Goal: Task Accomplishment & Management: Manage account settings

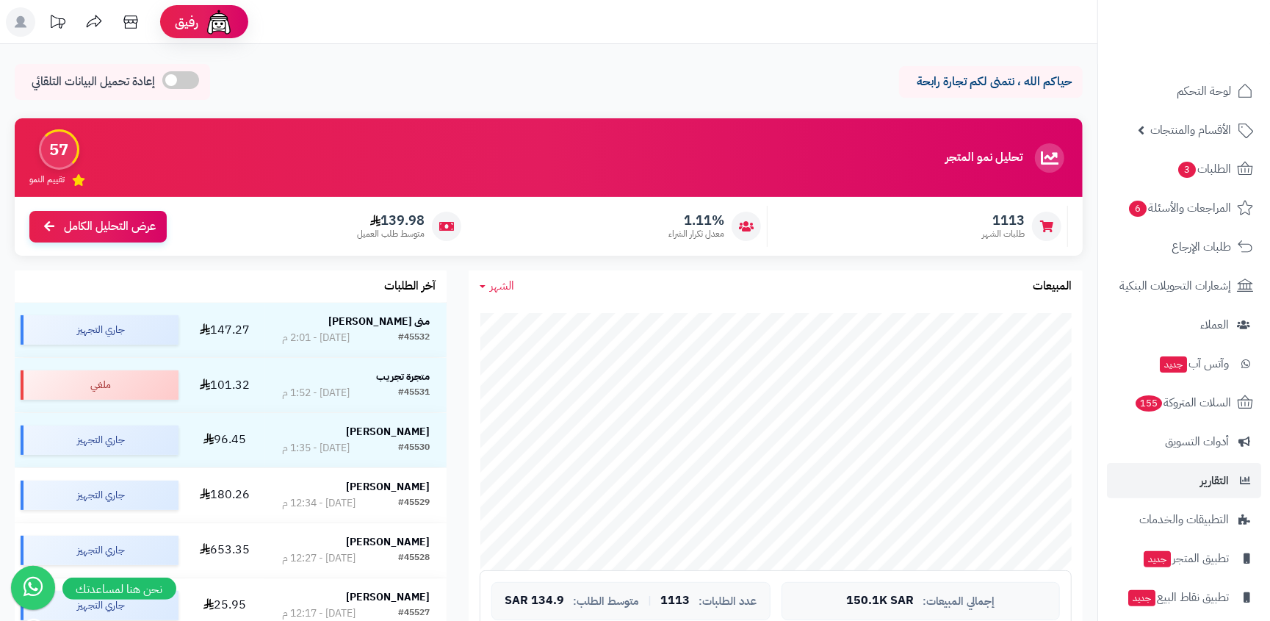
scroll to position [51, 0]
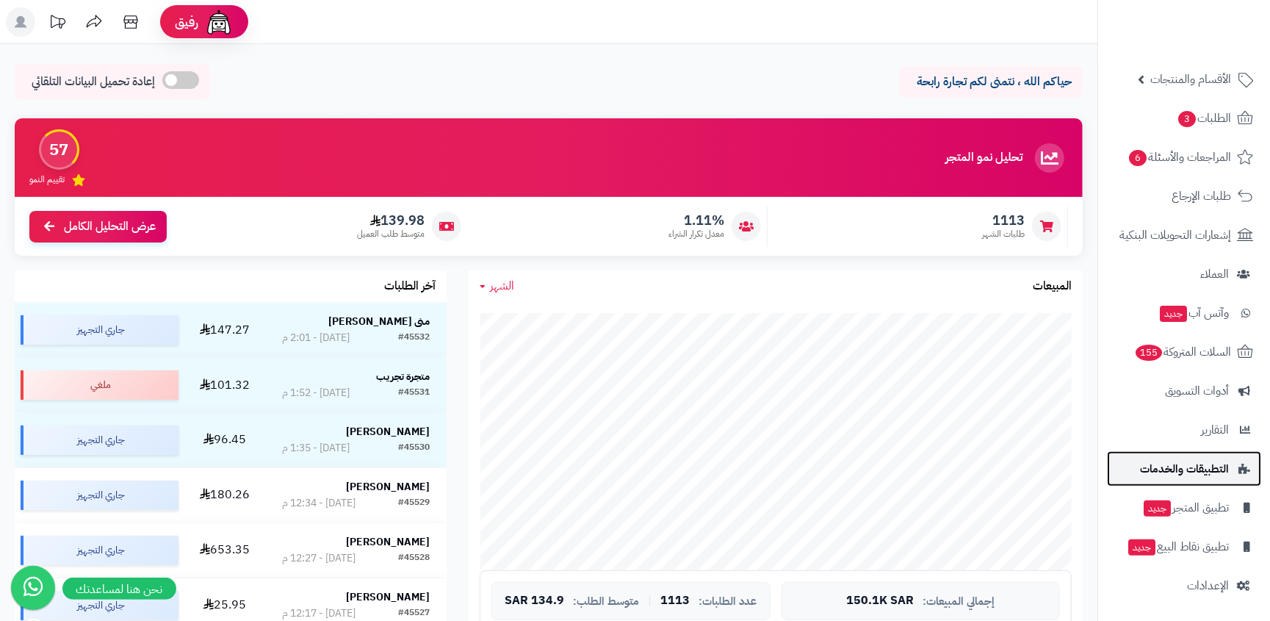
click at [1214, 479] on link "التطبيقات والخدمات" at bounding box center [1184, 468] width 154 height 35
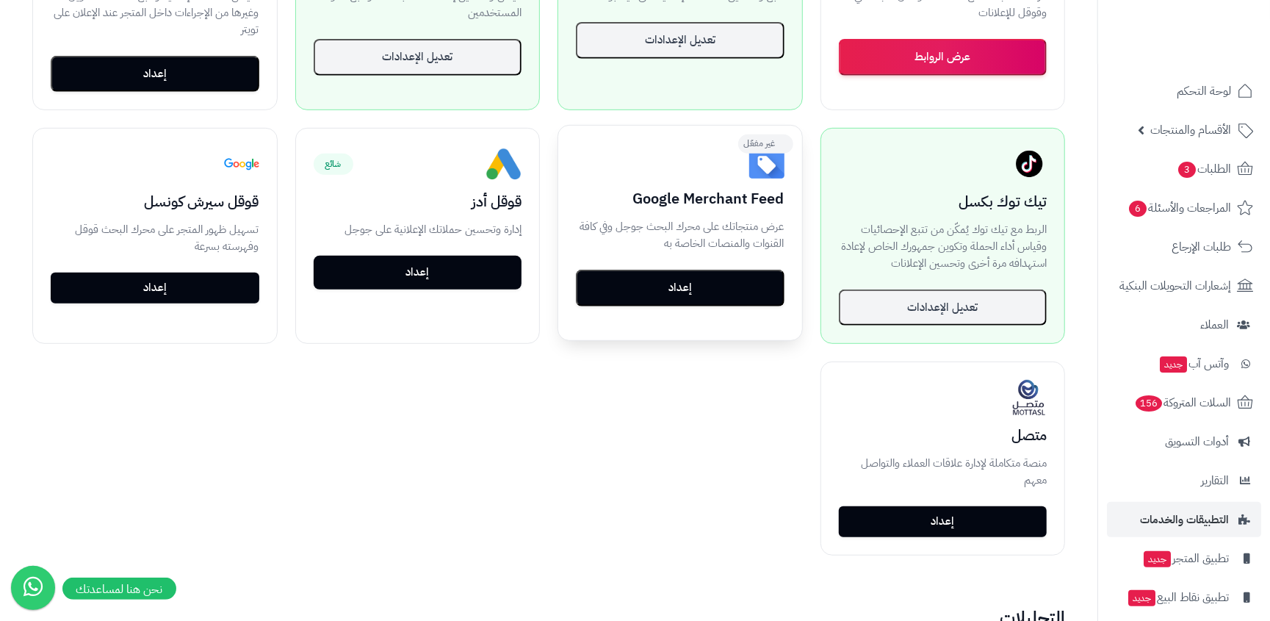
scroll to position [460, 0]
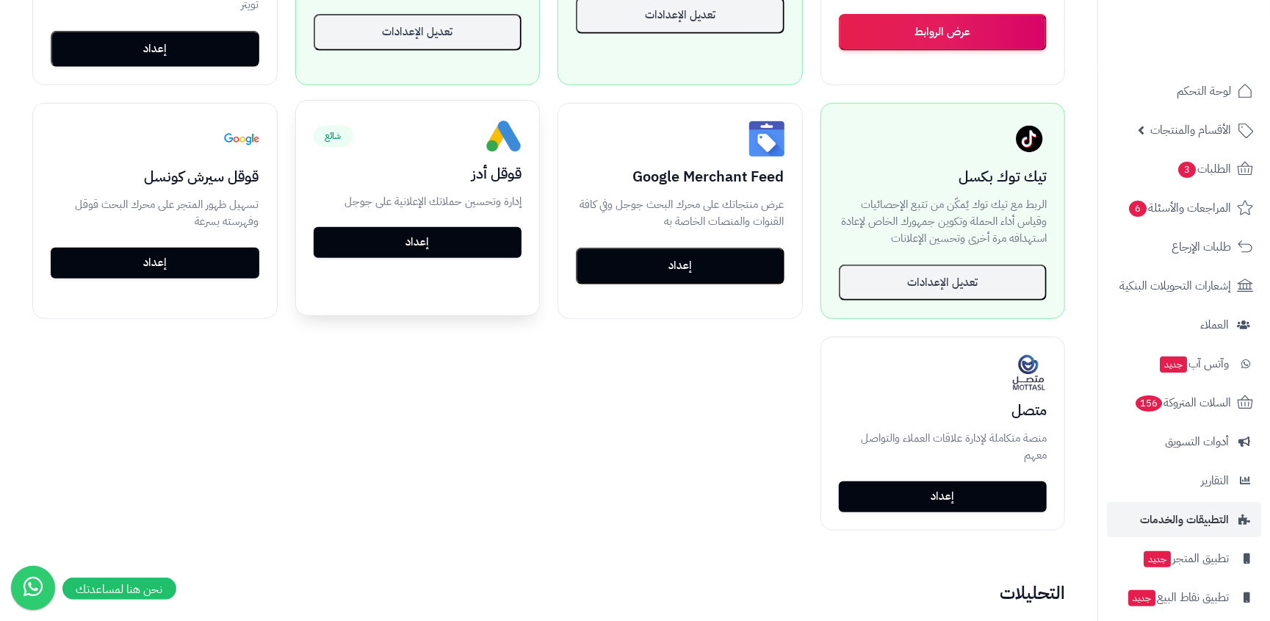
click at [449, 244] on button "إعداد" at bounding box center [418, 242] width 209 height 31
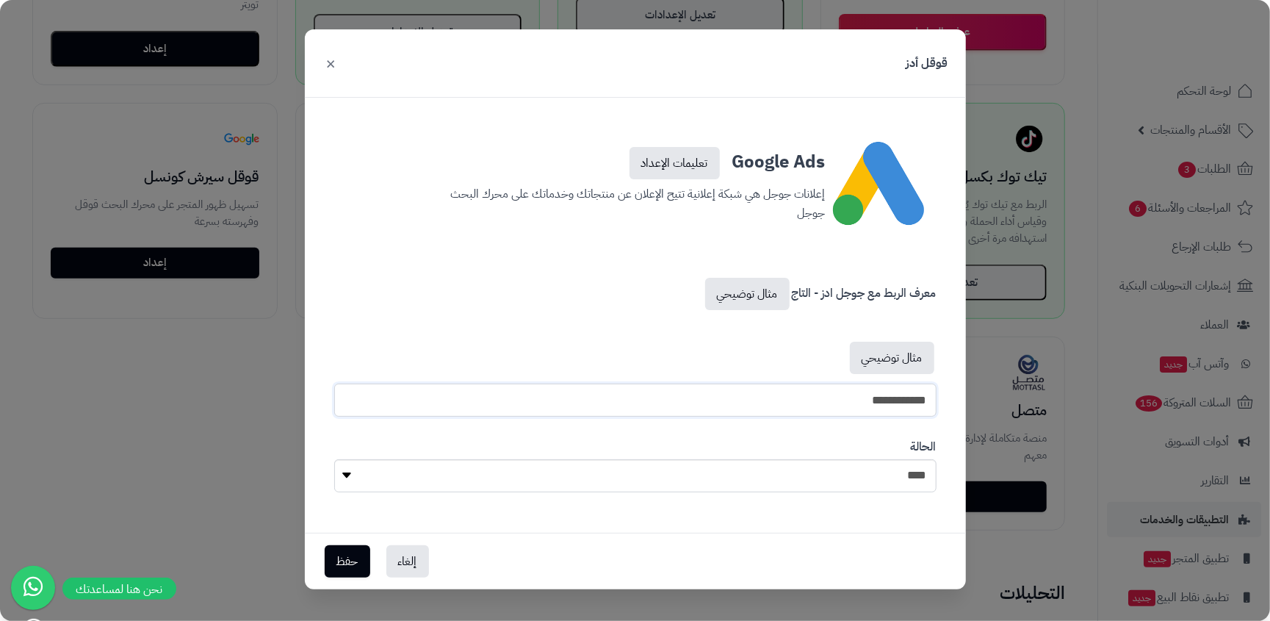
click at [557, 409] on input "**********" at bounding box center [635, 399] width 602 height 33
click at [405, 579] on div "إلغاء حفظ" at bounding box center [635, 560] width 661 height 57
click at [411, 562] on button "إلغاء" at bounding box center [407, 560] width 43 height 32
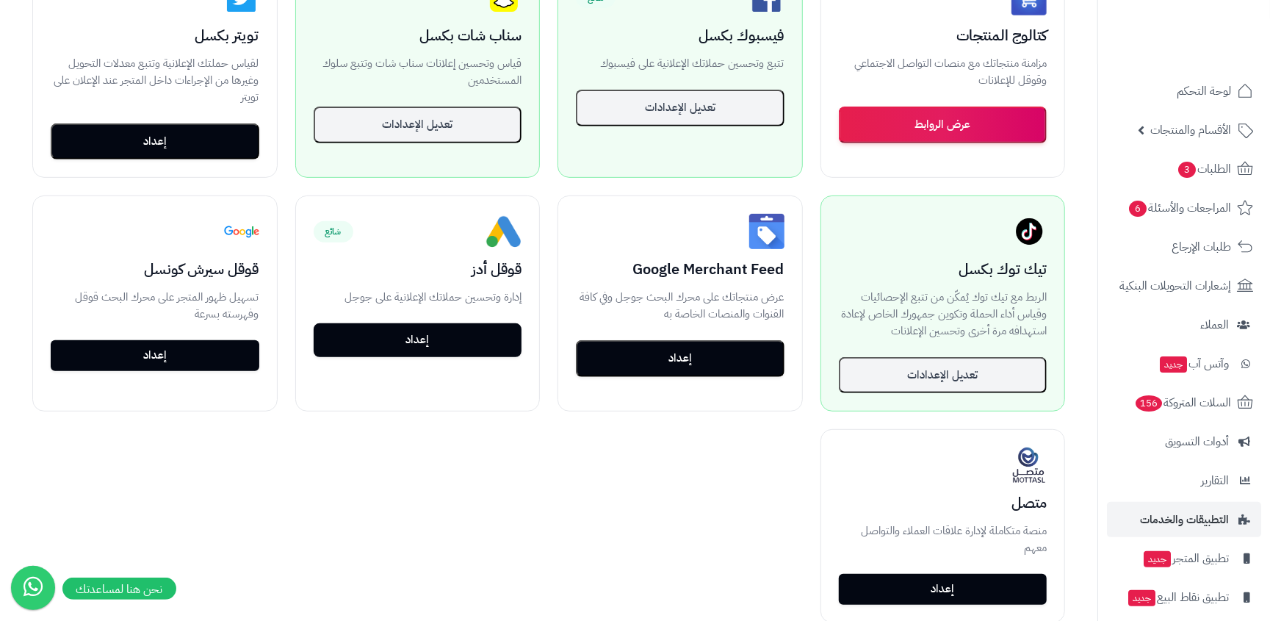
scroll to position [323, 0]
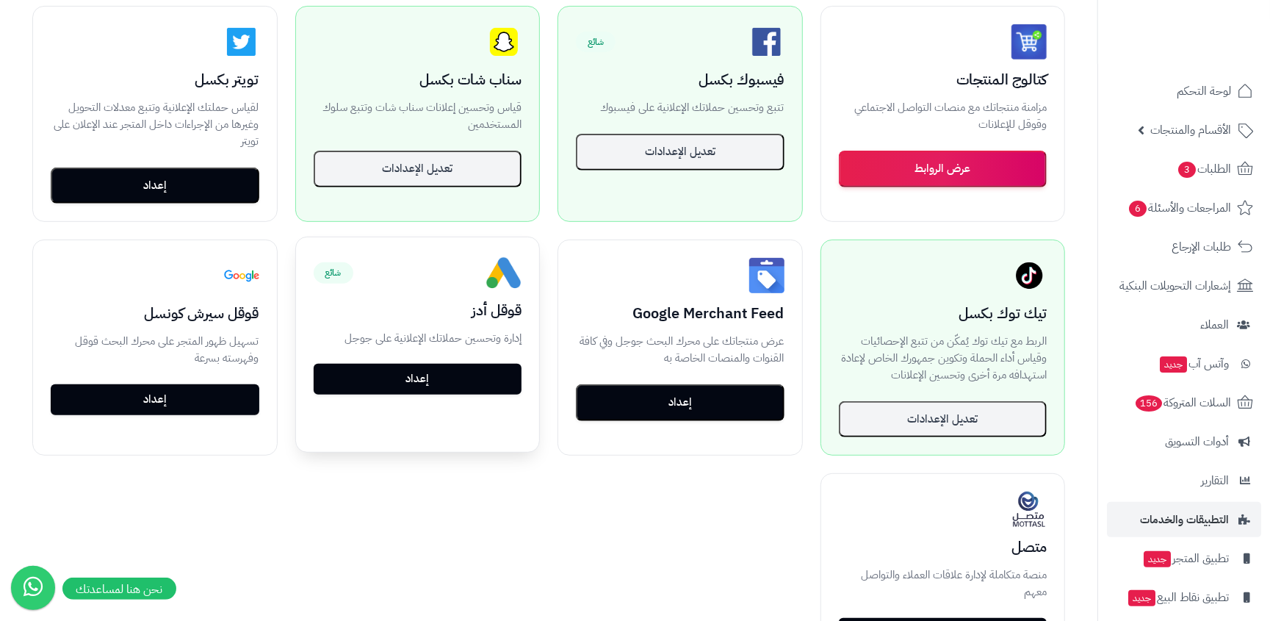
click at [465, 386] on button "إعداد" at bounding box center [418, 379] width 209 height 31
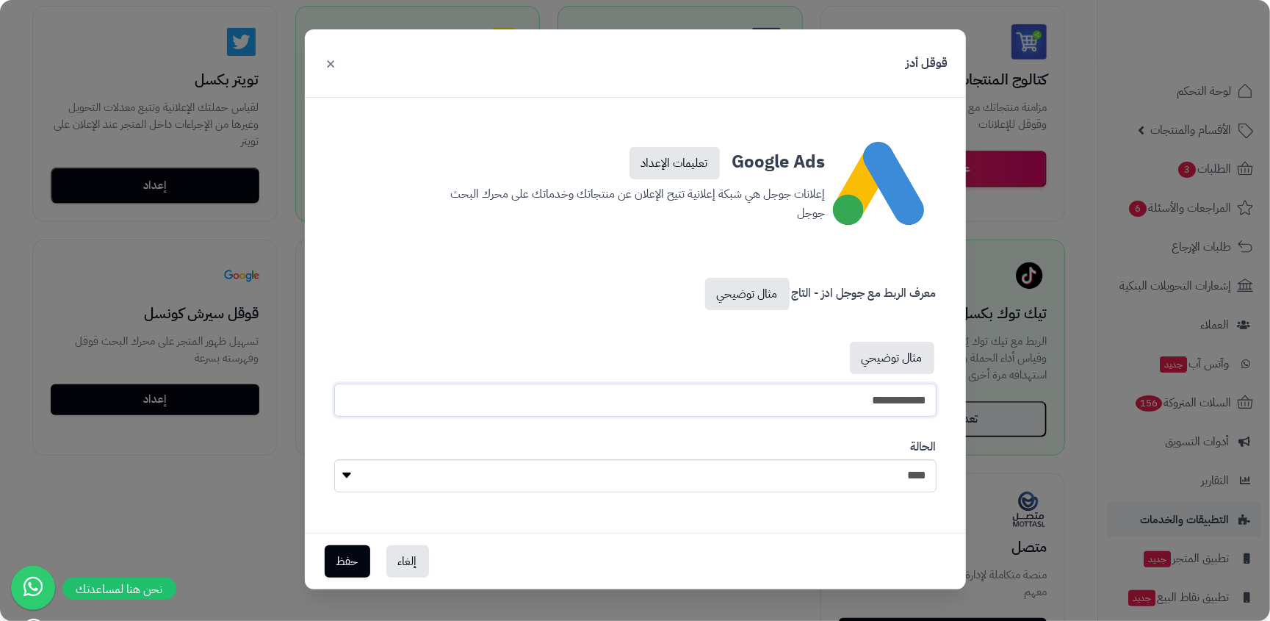
click at [702, 391] on input "**********" at bounding box center [635, 399] width 602 height 33
click at [431, 554] on div "إلغاء حفظ" at bounding box center [635, 560] width 661 height 57
click at [413, 562] on button "إلغاء" at bounding box center [407, 560] width 43 height 32
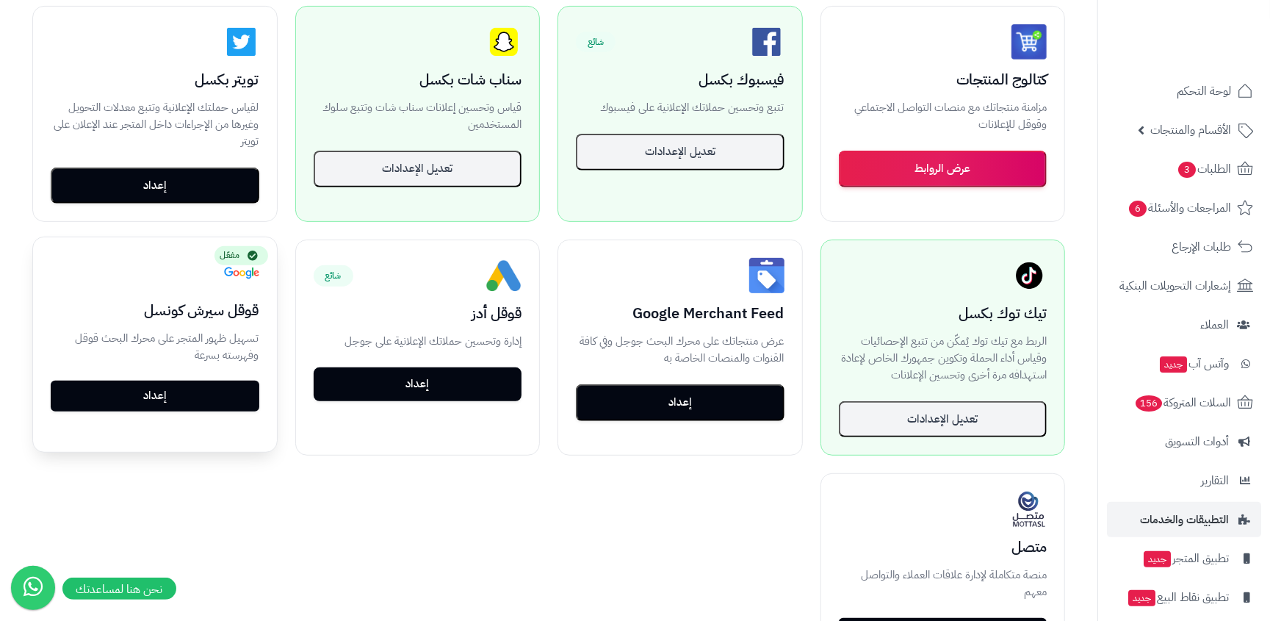
click at [178, 408] on link "إعداد" at bounding box center [155, 395] width 209 height 31
click at [200, 391] on link "إعداد" at bounding box center [155, 395] width 209 height 31
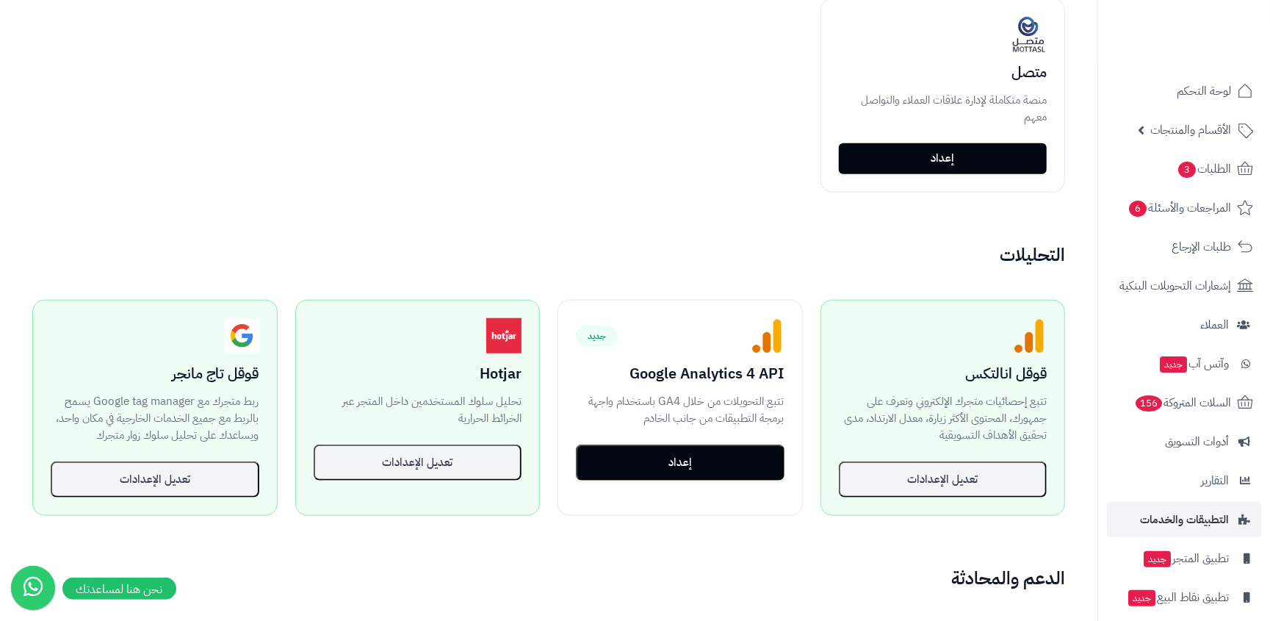
scroll to position [868, 0]
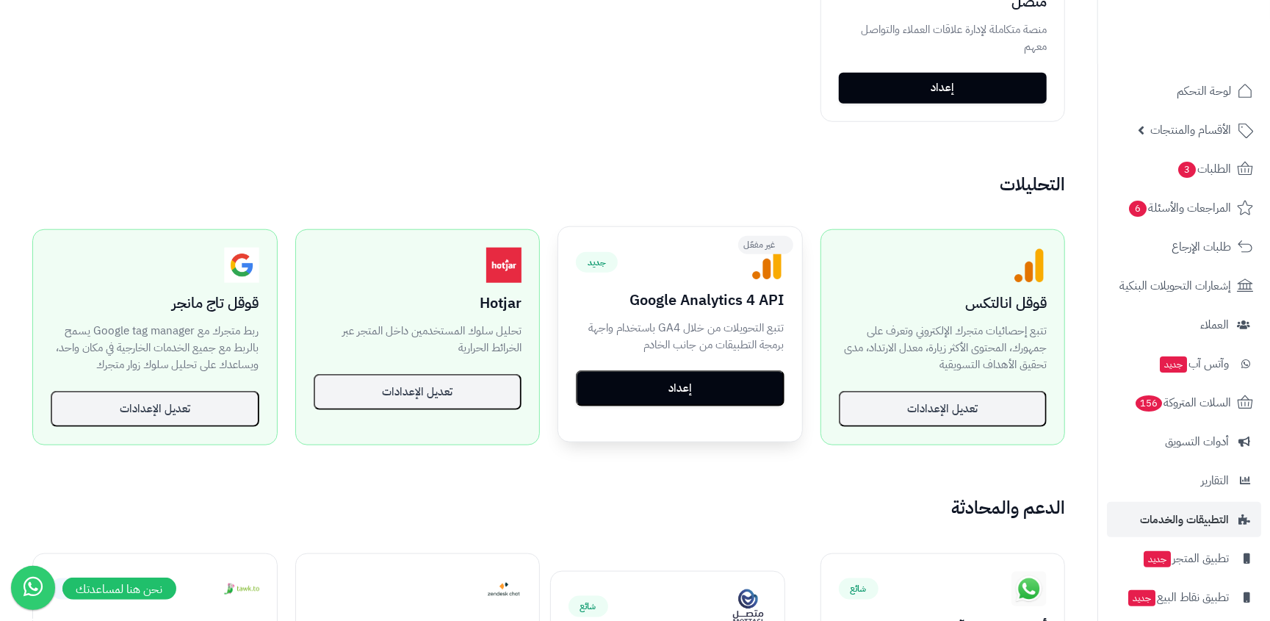
click at [722, 385] on button "إعداد" at bounding box center [680, 388] width 209 height 37
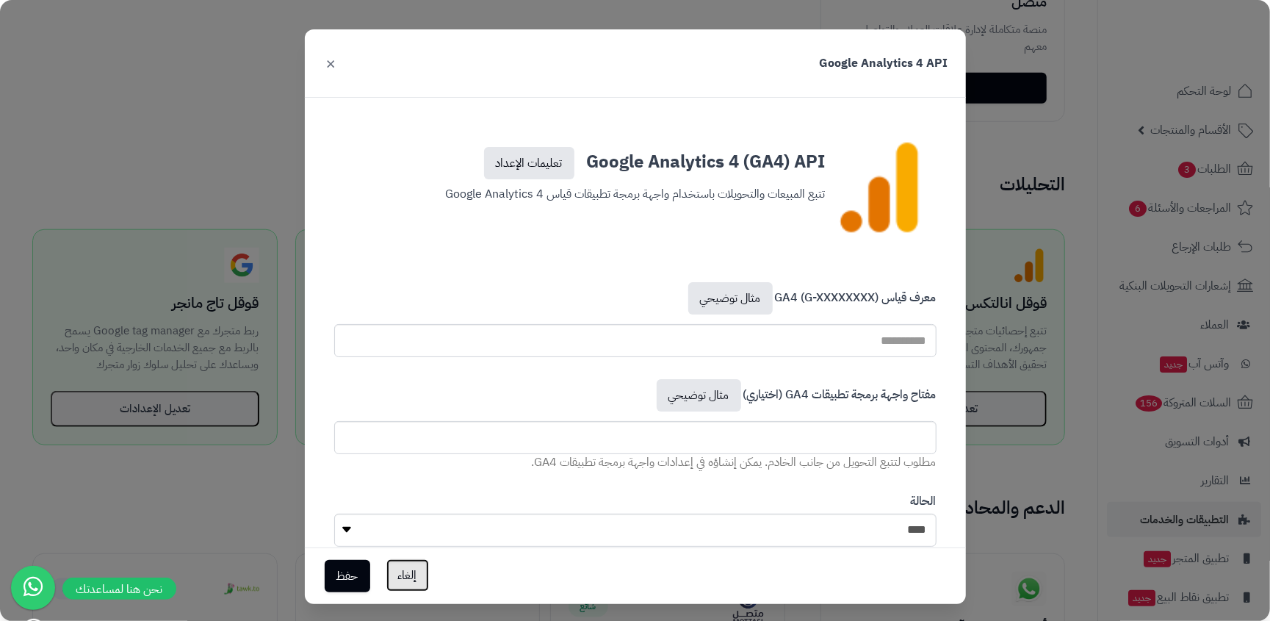
click at [425, 584] on button "إلغاء" at bounding box center [407, 575] width 43 height 32
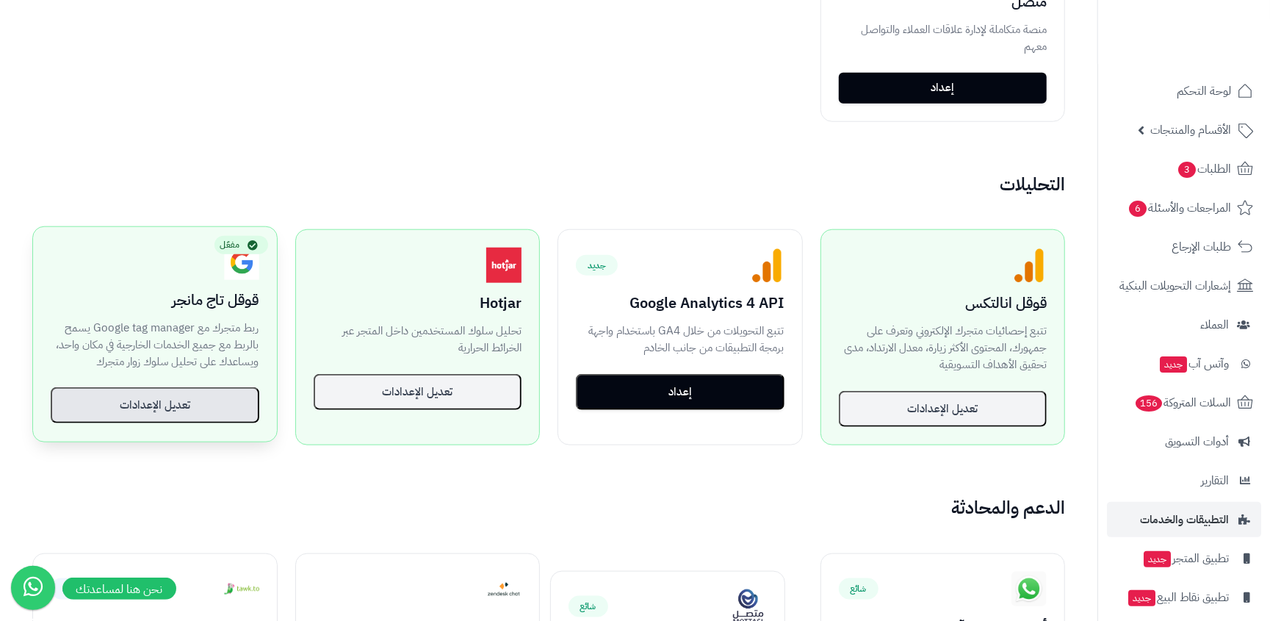
click at [200, 407] on button "تعديل الإعدادات" at bounding box center [155, 405] width 209 height 37
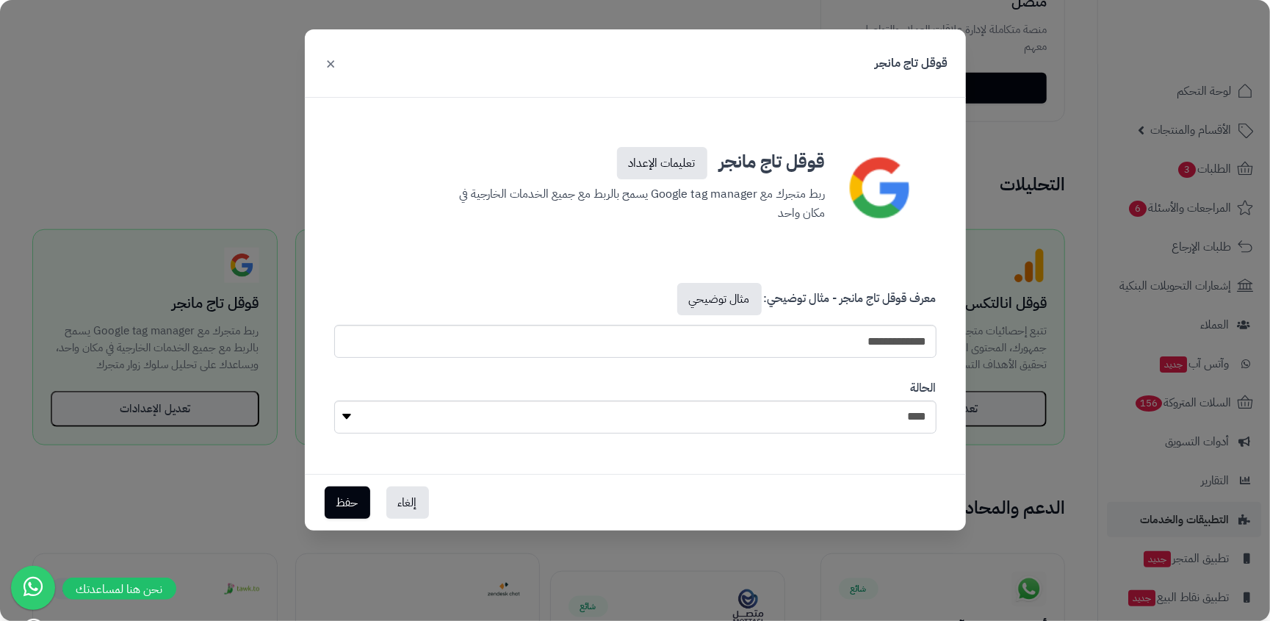
click at [420, 475] on div "إلغاء حفظ" at bounding box center [635, 502] width 661 height 57
click at [419, 487] on button "إلغاء" at bounding box center [407, 501] width 43 height 32
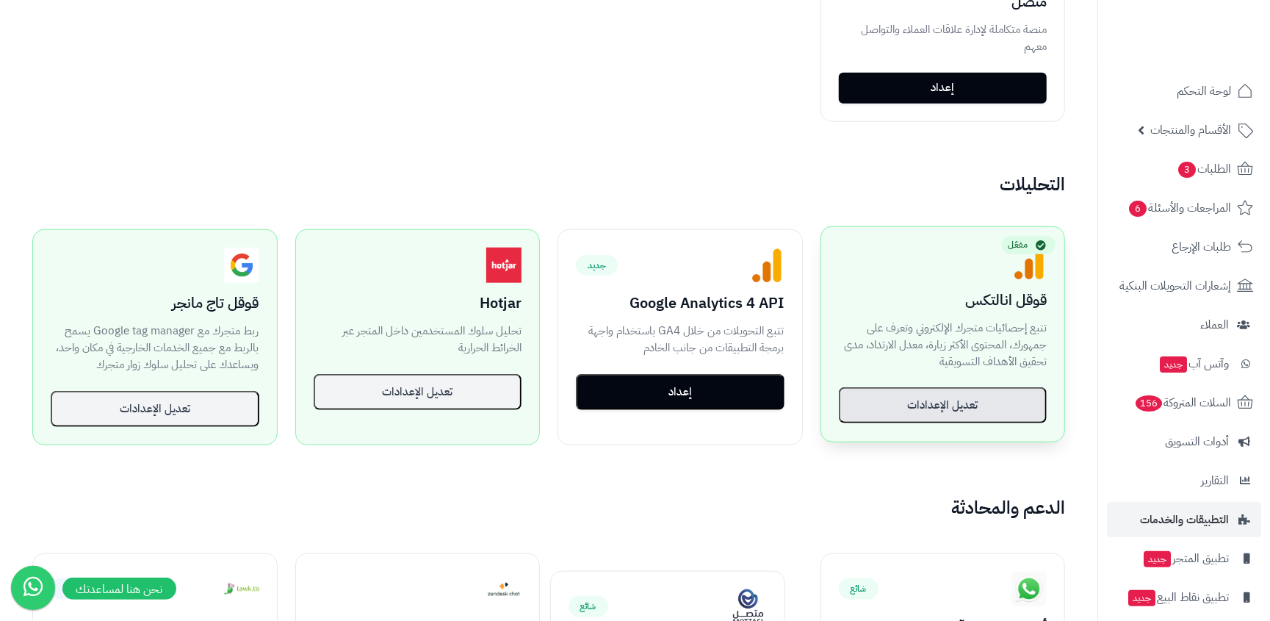
click at [955, 399] on button "تعديل الإعدادات" at bounding box center [943, 405] width 209 height 37
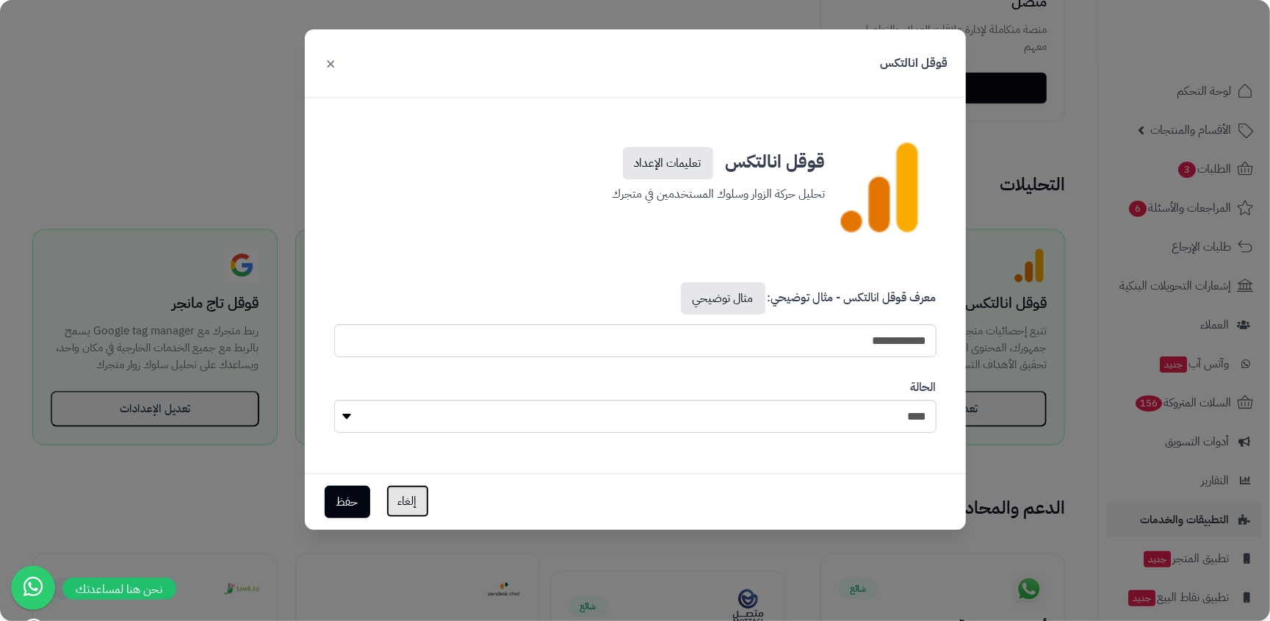
click at [422, 505] on button "إلغاء" at bounding box center [407, 501] width 43 height 32
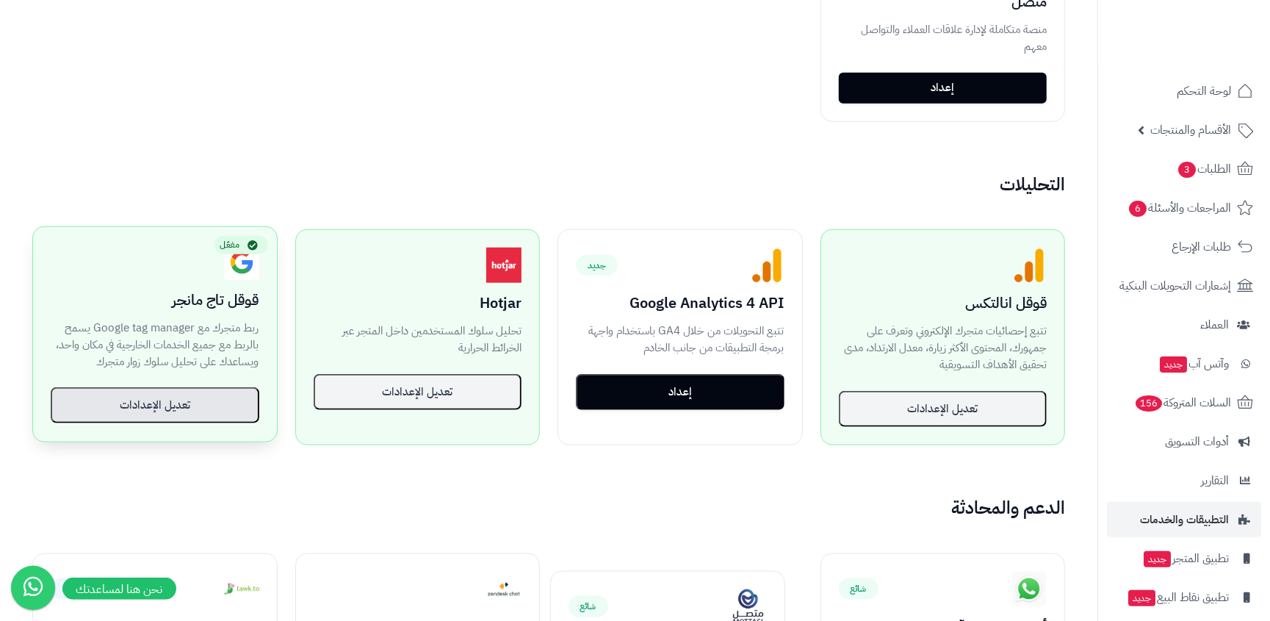
click at [213, 409] on button "تعديل الإعدادات" at bounding box center [155, 405] width 209 height 37
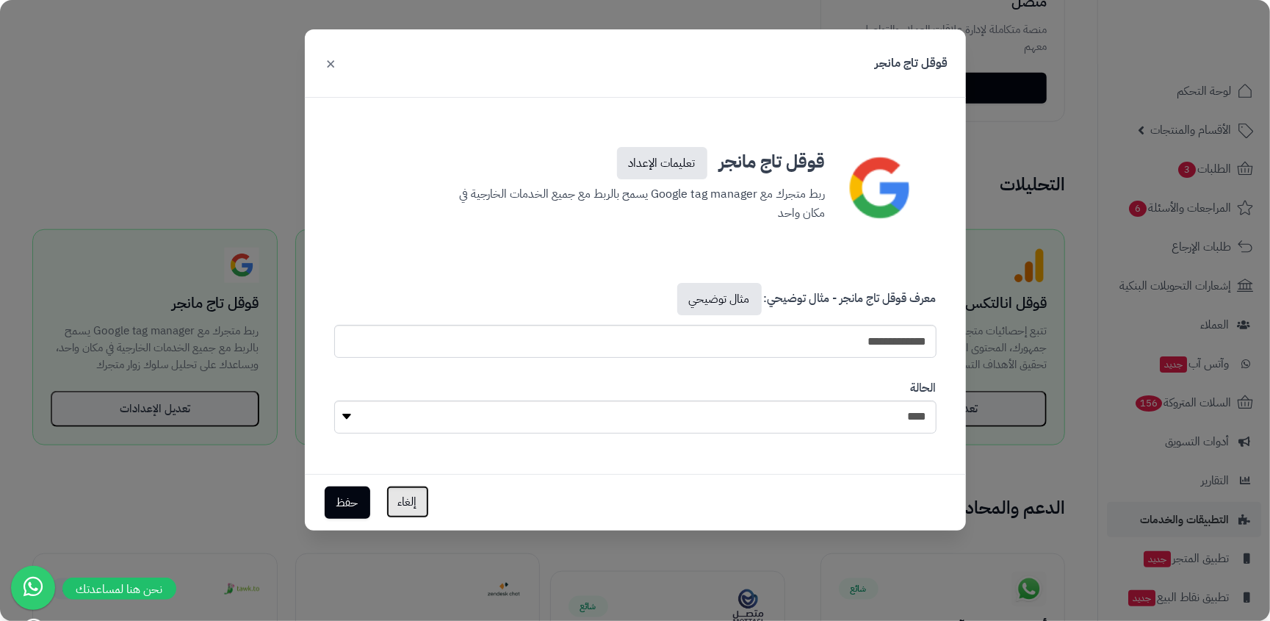
click at [420, 501] on button "إلغاء" at bounding box center [407, 501] width 43 height 32
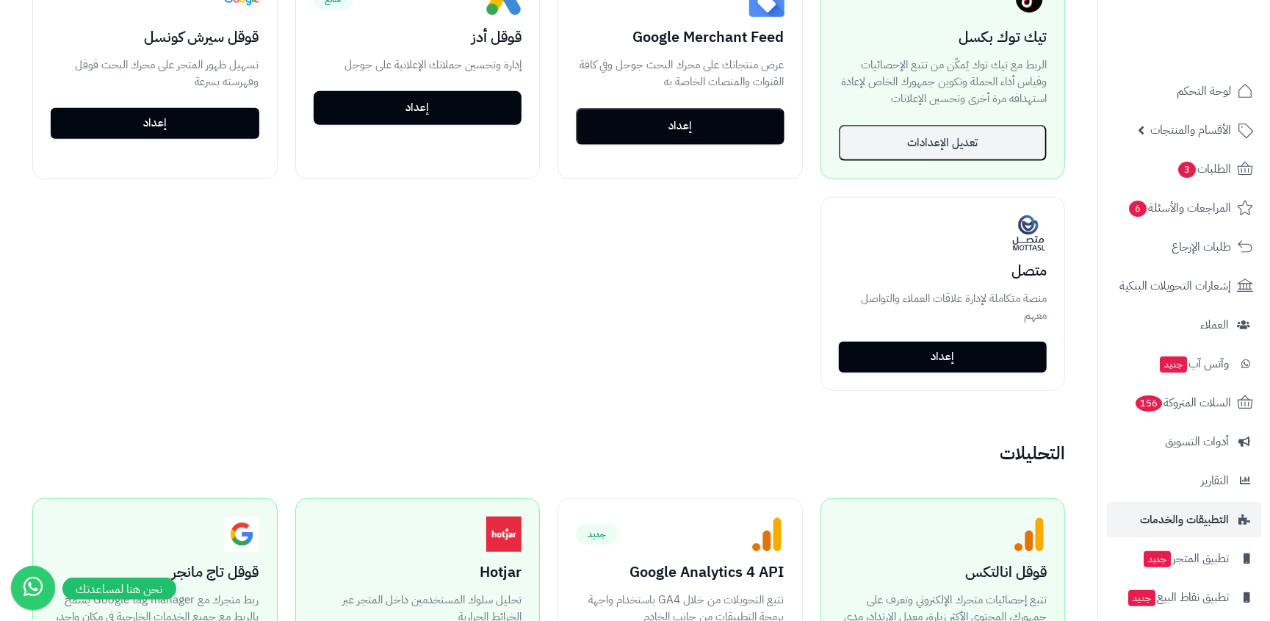
scroll to position [541, 0]
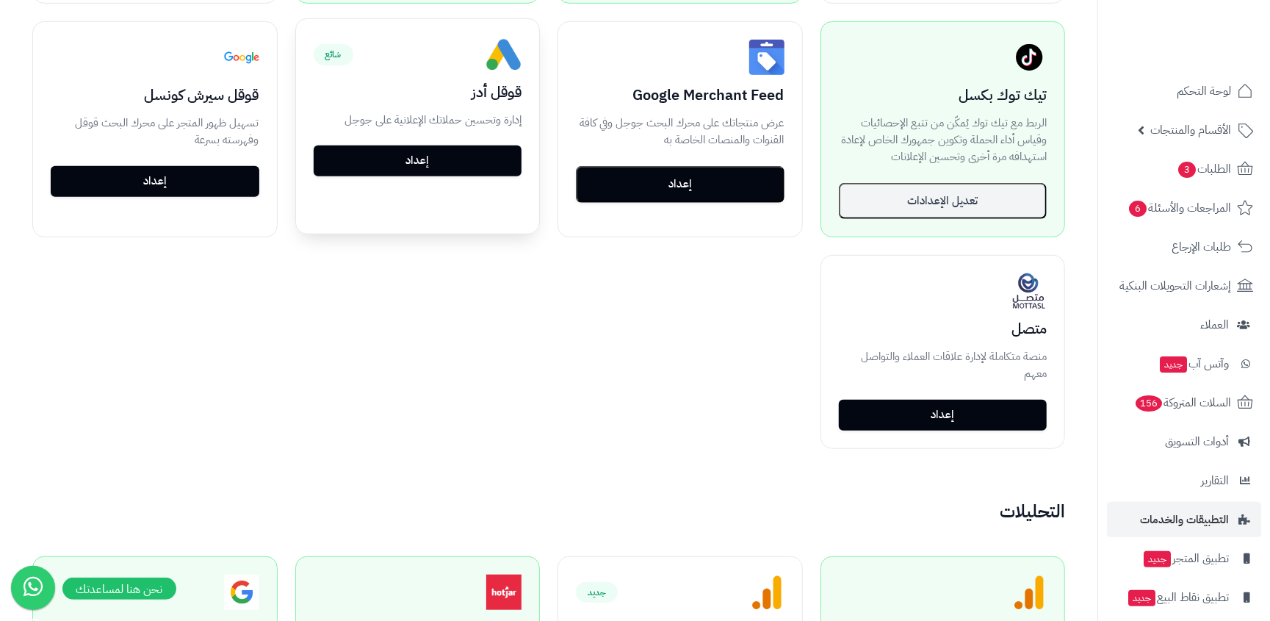
click at [485, 176] on div "شائع قوقل أدز إدارة وتحسين حملاتك الإعلانية على جوجل إعداد" at bounding box center [418, 107] width 244 height 176
click at [490, 165] on button "إعداد" at bounding box center [418, 160] width 209 height 31
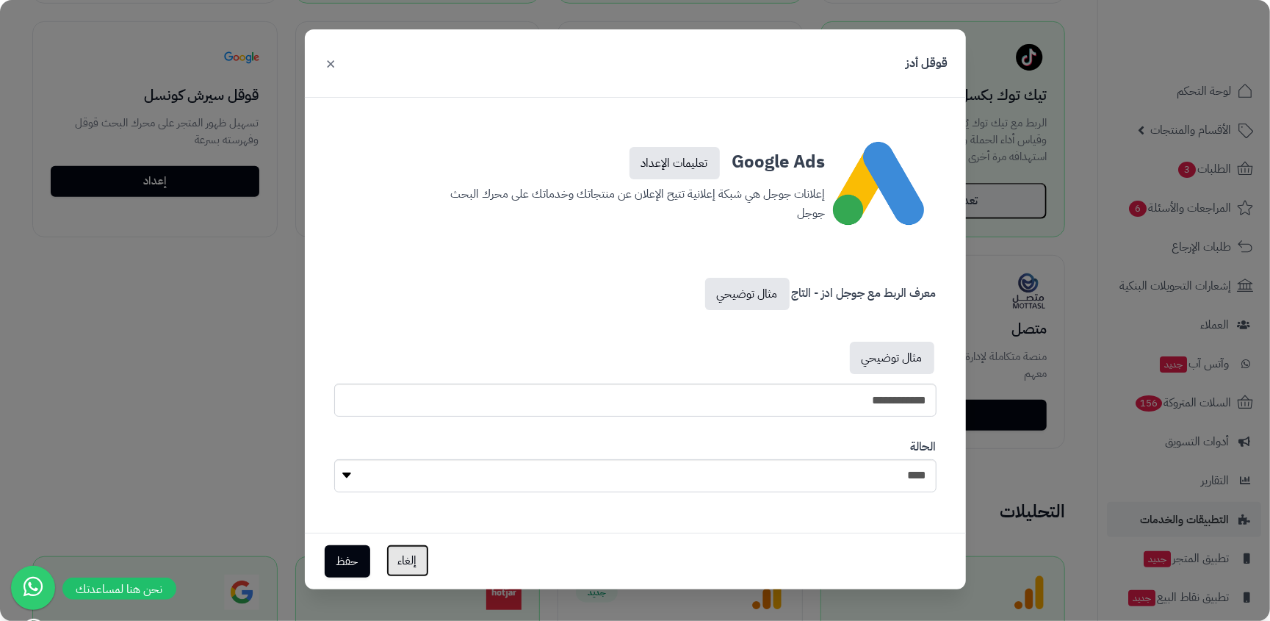
click at [413, 563] on button "إلغاء" at bounding box center [407, 560] width 43 height 32
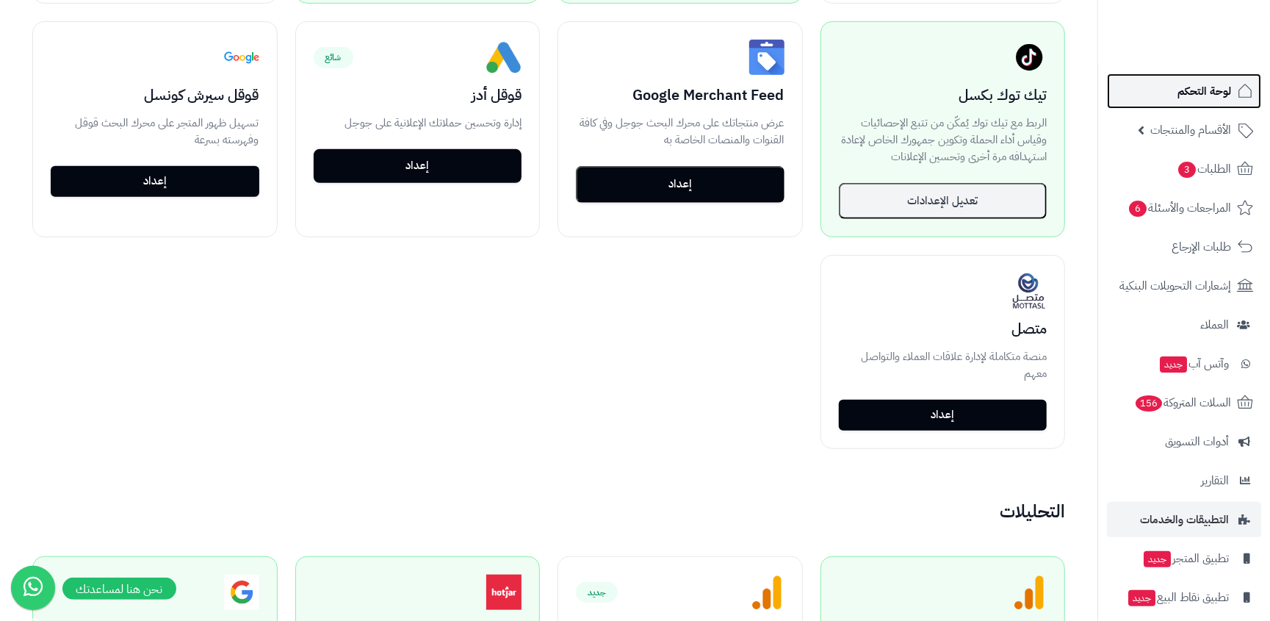
click at [1111, 96] on link "لوحة التحكم" at bounding box center [1184, 90] width 154 height 35
